Goal: Navigation & Orientation: Find specific page/section

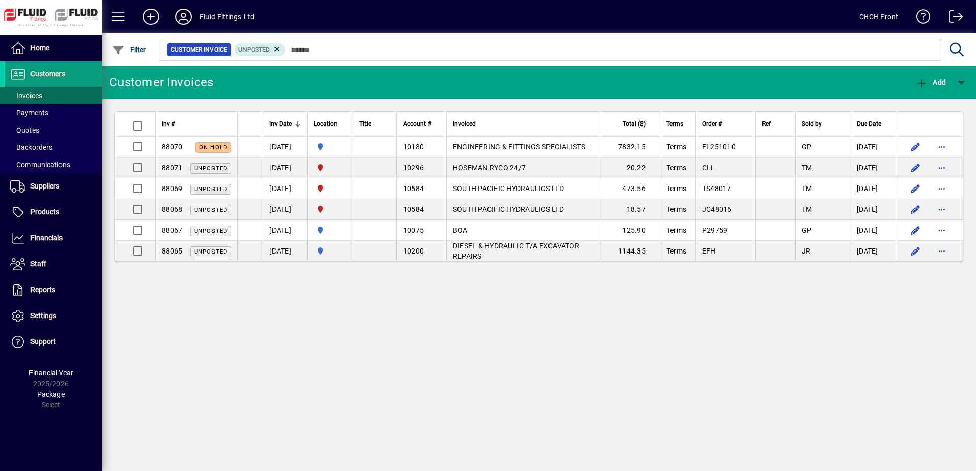
click at [173, 15] on span at bounding box center [183, 17] width 33 height 24
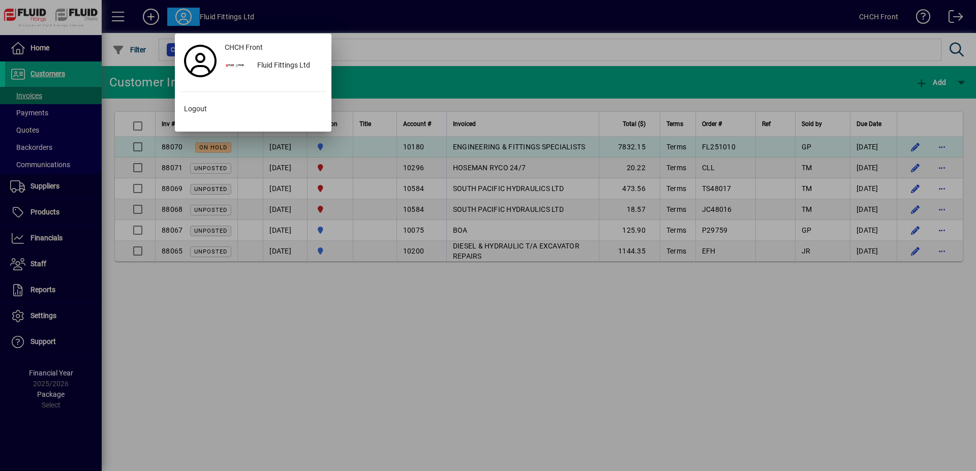
drag, startPoint x: 240, startPoint y: 329, endPoint x: 241, endPoint y: 146, distance: 183.0
click at [240, 320] on div at bounding box center [488, 235] width 976 height 471
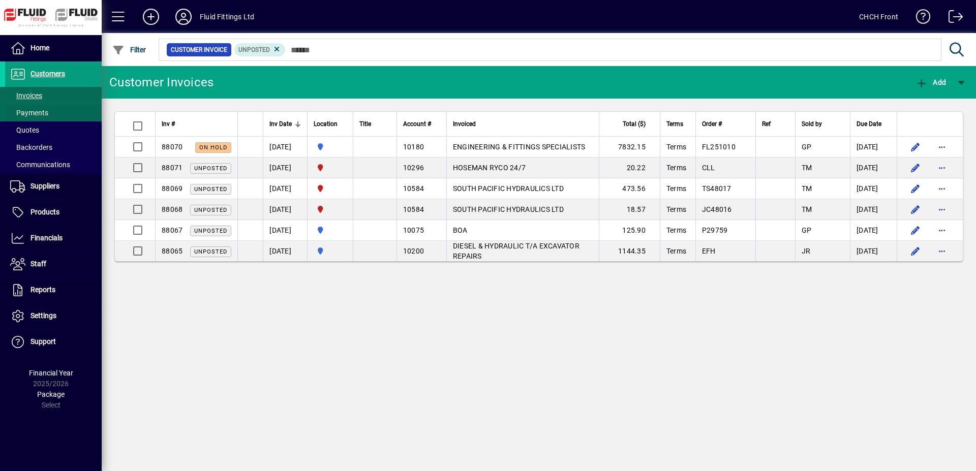
click at [78, 108] on span at bounding box center [53, 113] width 97 height 24
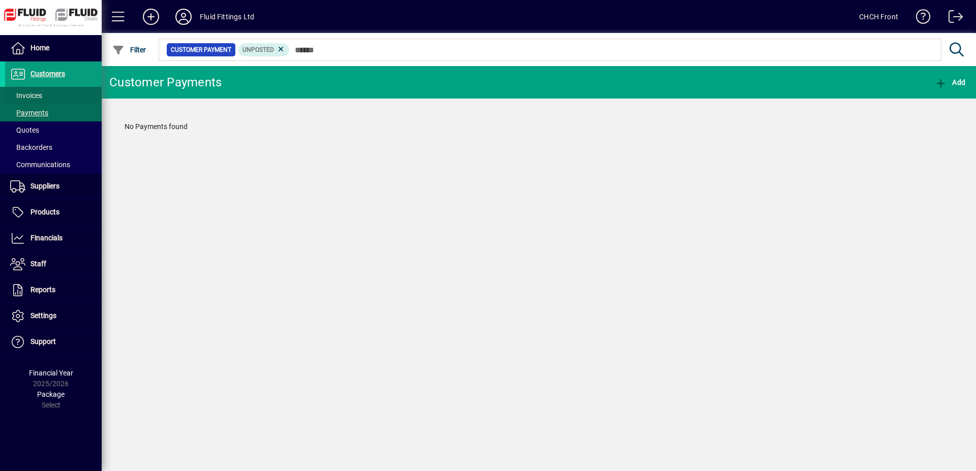
click at [77, 99] on span at bounding box center [53, 95] width 97 height 24
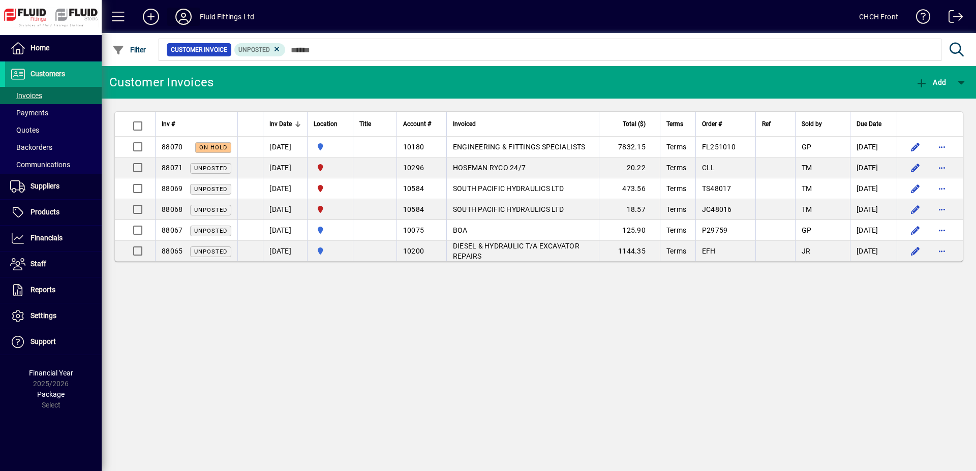
click at [187, 16] on icon at bounding box center [183, 17] width 20 height 16
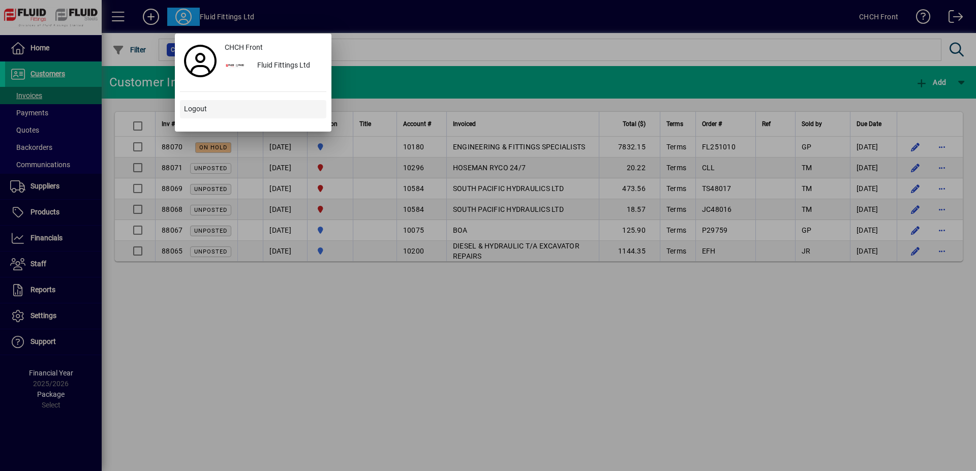
click at [202, 105] on span "Logout" at bounding box center [195, 109] width 23 height 11
